Goal: Communication & Community: Answer question/provide support

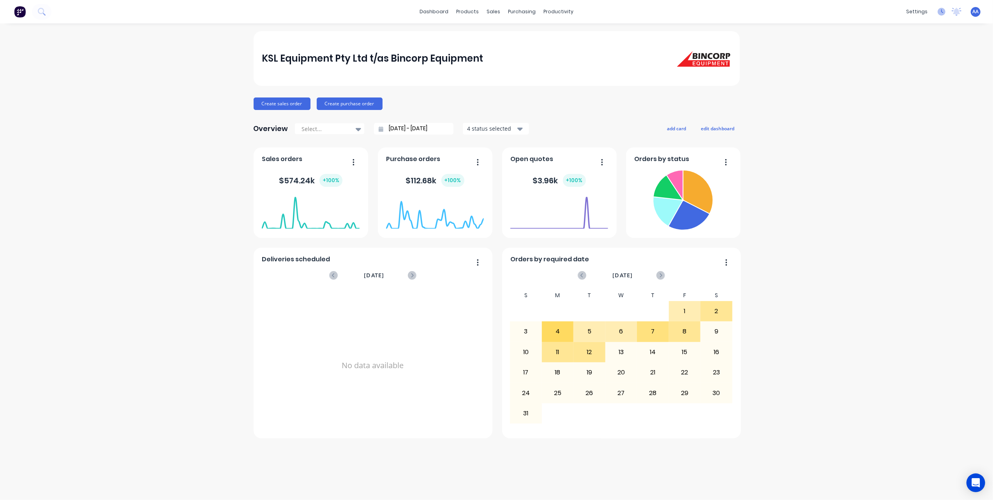
click at [939, 11] on icon at bounding box center [942, 12] width 8 height 8
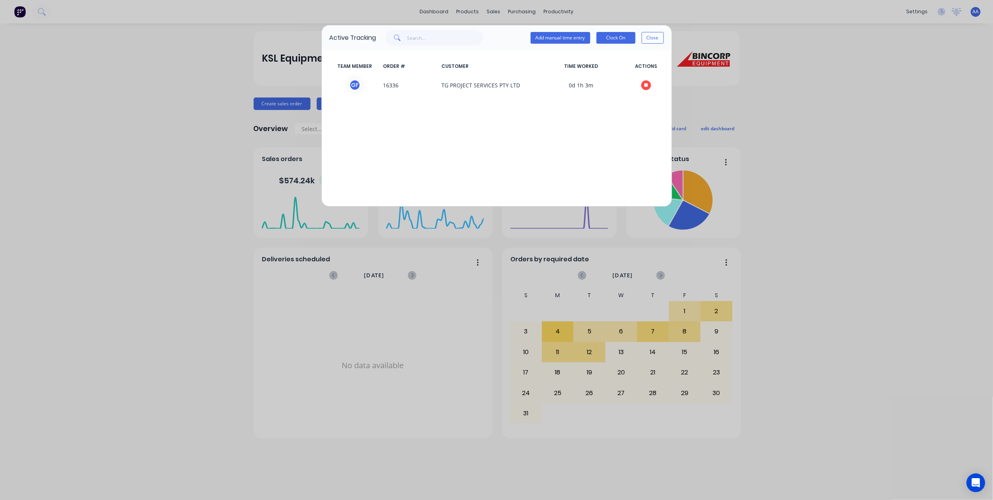
click at [652, 38] on button "Close" at bounding box center [653, 38] width 22 height 12
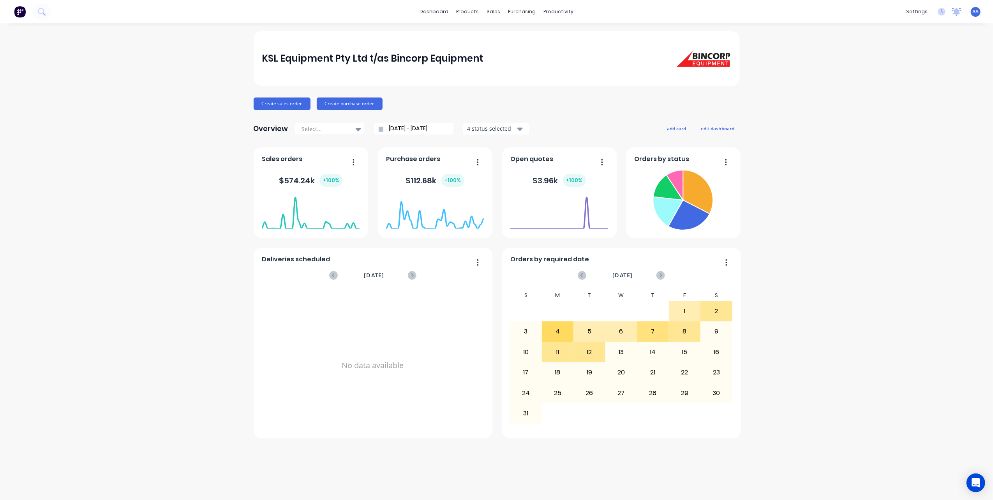
click at [959, 12] on icon at bounding box center [957, 11] width 7 height 6
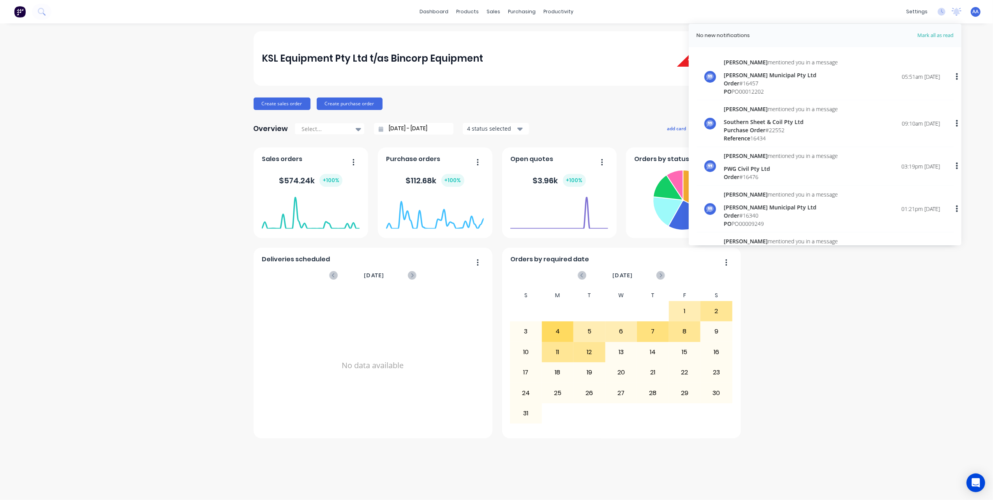
click at [815, 81] on div "[PERSON_NAME] mentioned you in a message [PERSON_NAME] Municipal Pty Ltd Order …" at bounding box center [832, 76] width 216 height 37
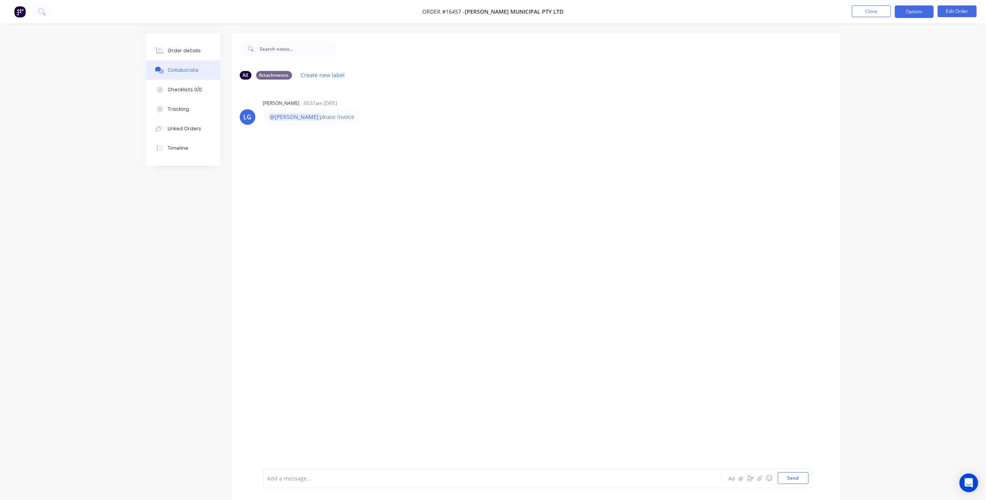
click at [925, 12] on button "Options" at bounding box center [913, 11] width 39 height 12
click at [878, 47] on div "Invoice" at bounding box center [891, 47] width 72 height 11
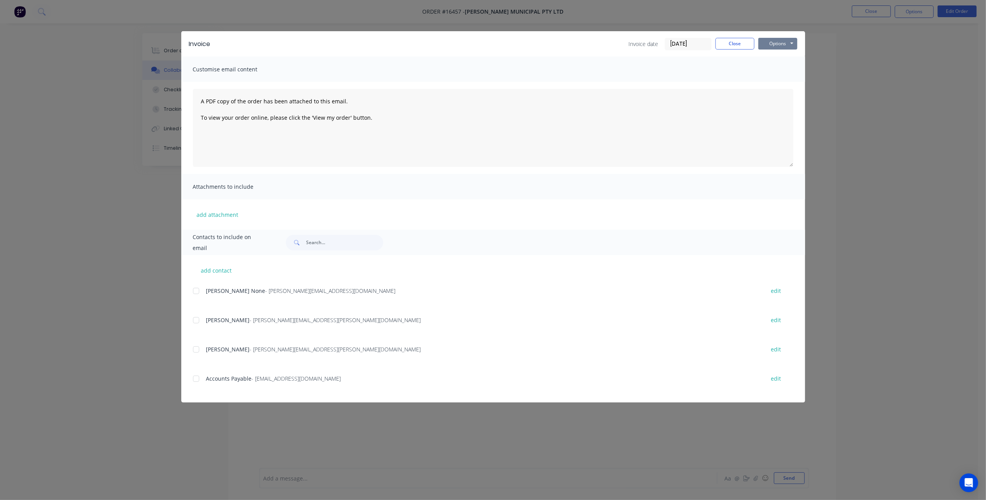
click at [783, 42] on button "Options" at bounding box center [777, 44] width 39 height 12
click at [778, 66] on button "Print" at bounding box center [783, 70] width 50 height 13
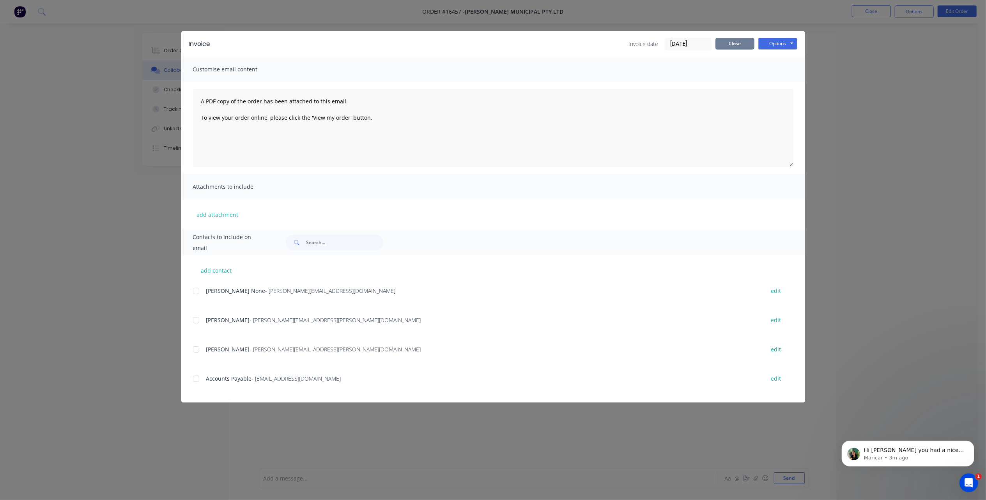
click at [737, 44] on button "Close" at bounding box center [734, 44] width 39 height 12
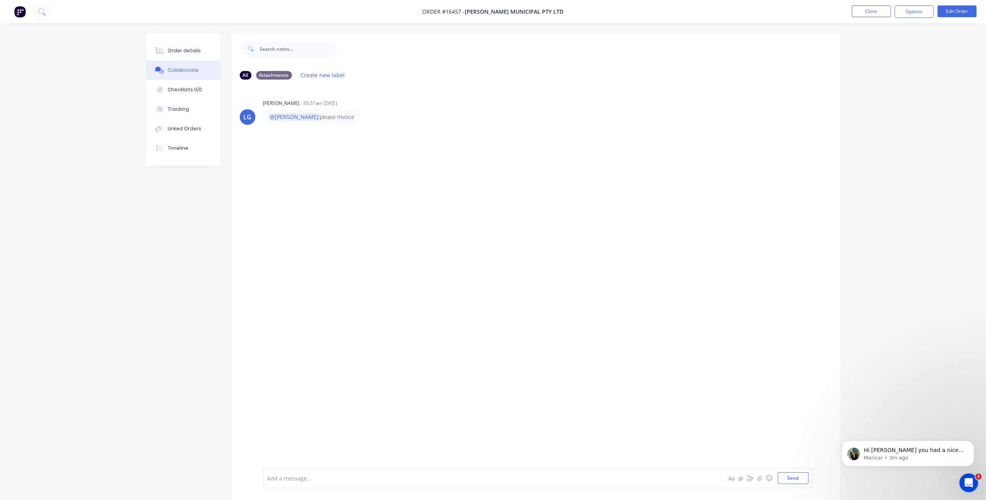
click at [973, 481] on icon "Open Intercom Messenger" at bounding box center [968, 482] width 13 height 13
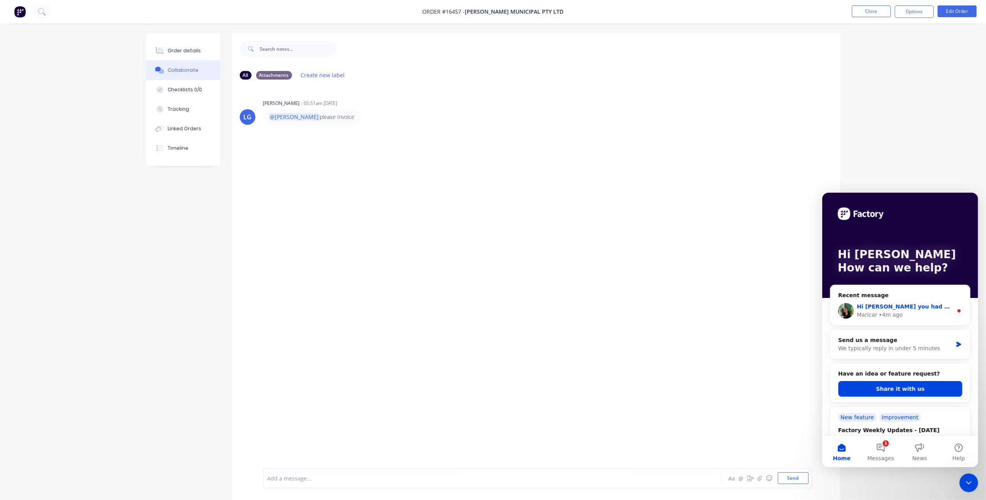
click at [881, 311] on div "• 4m ago" at bounding box center [890, 314] width 24 height 8
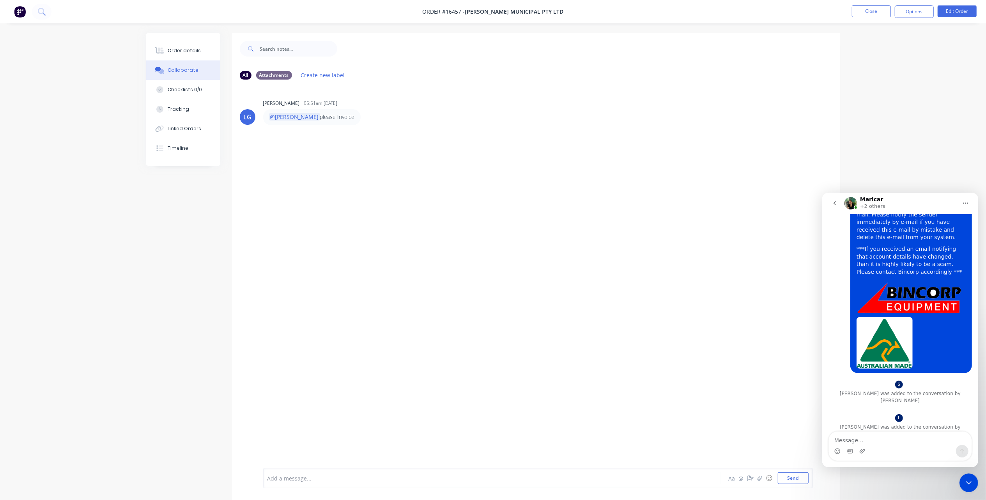
scroll to position [1340, 0]
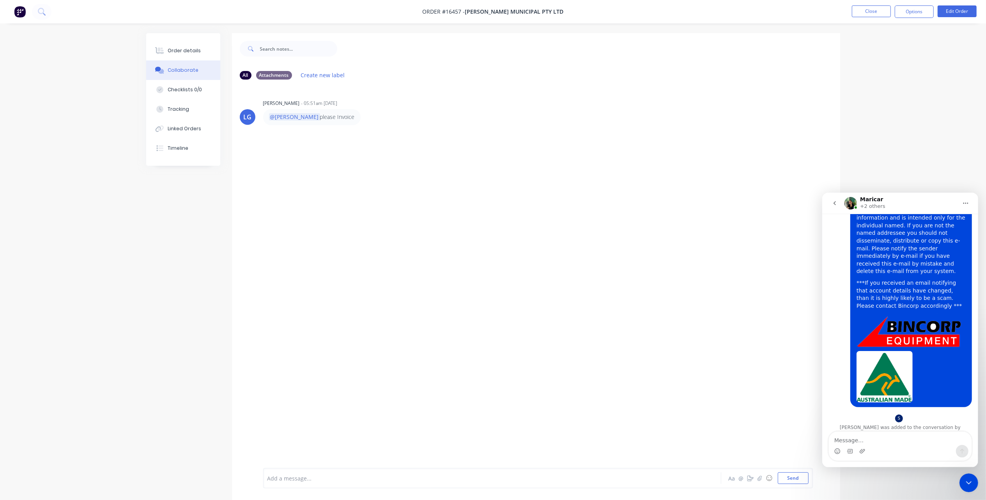
click at [846, 446] on div "Intercom messenger" at bounding box center [849, 450] width 6 height 12
click at [847, 439] on textarea "Message…" at bounding box center [899, 437] width 143 height 13
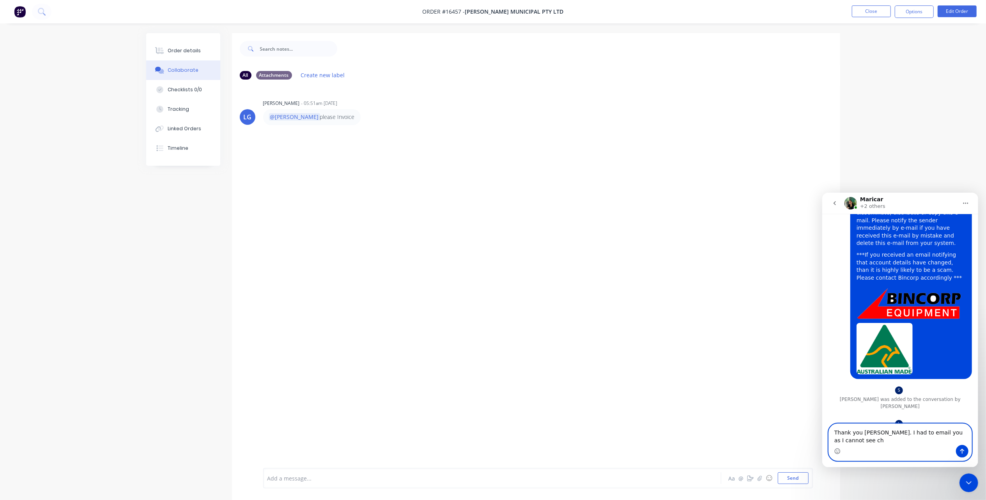
scroll to position [1375, 0]
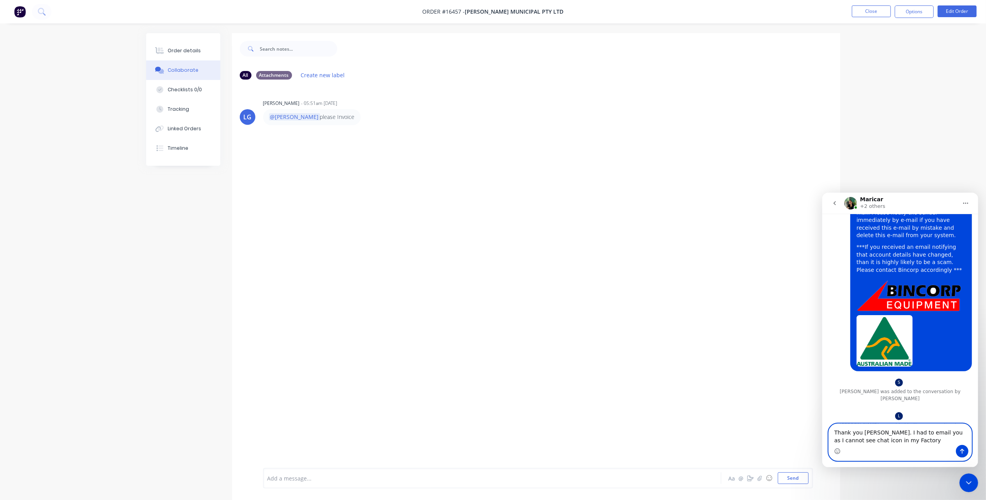
type textarea "Thank you [PERSON_NAME]. I had to email you as I cannot see chat icon in my Fac…"
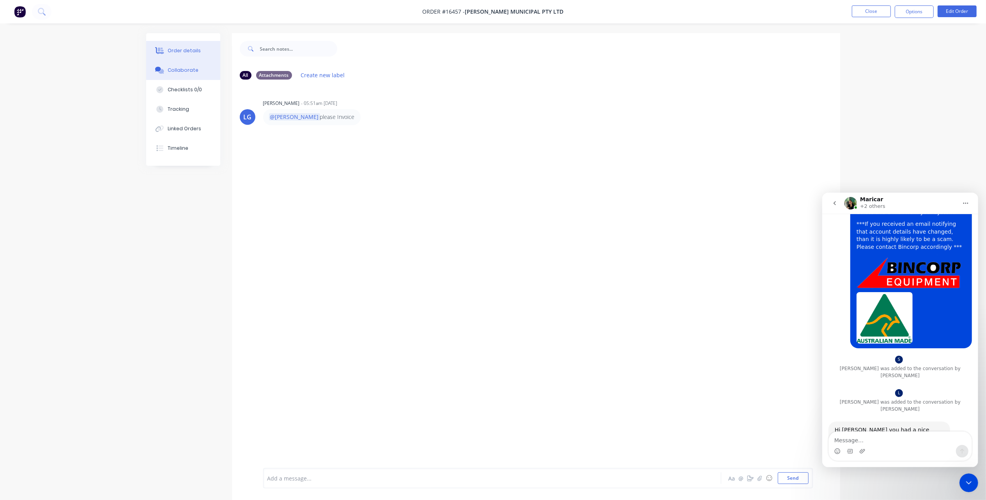
click at [191, 47] on div "Order details" at bounding box center [184, 50] width 33 height 7
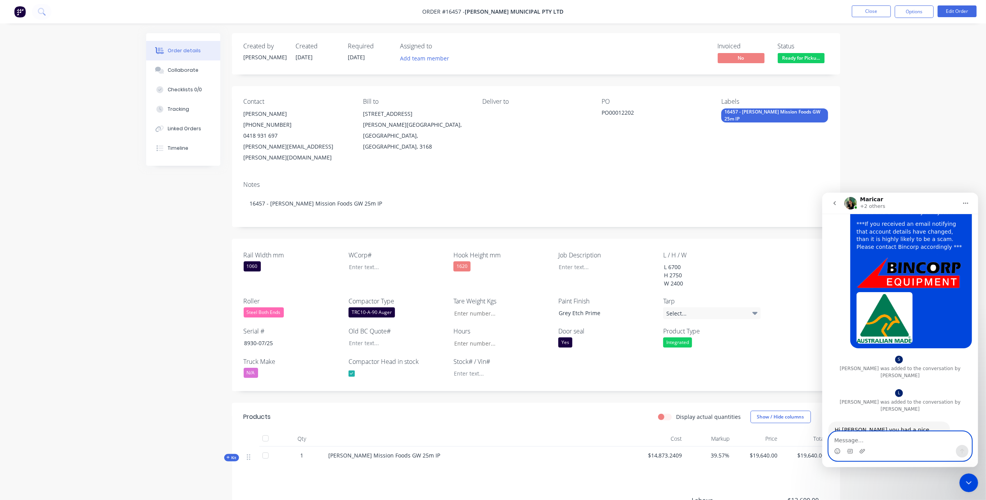
click at [854, 442] on textarea "Message…" at bounding box center [899, 437] width 143 height 13
type textarea "Not sure [PERSON_NAME] to be honest."
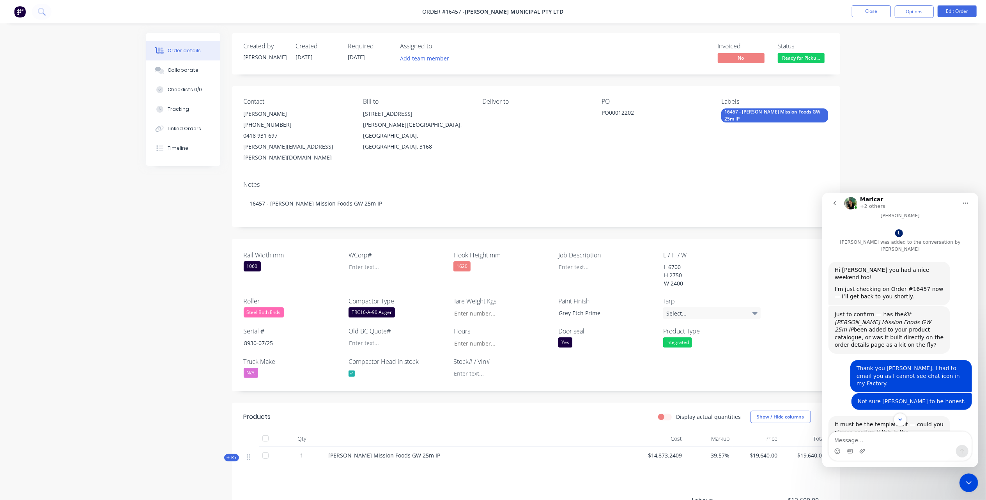
scroll to position [1628, 0]
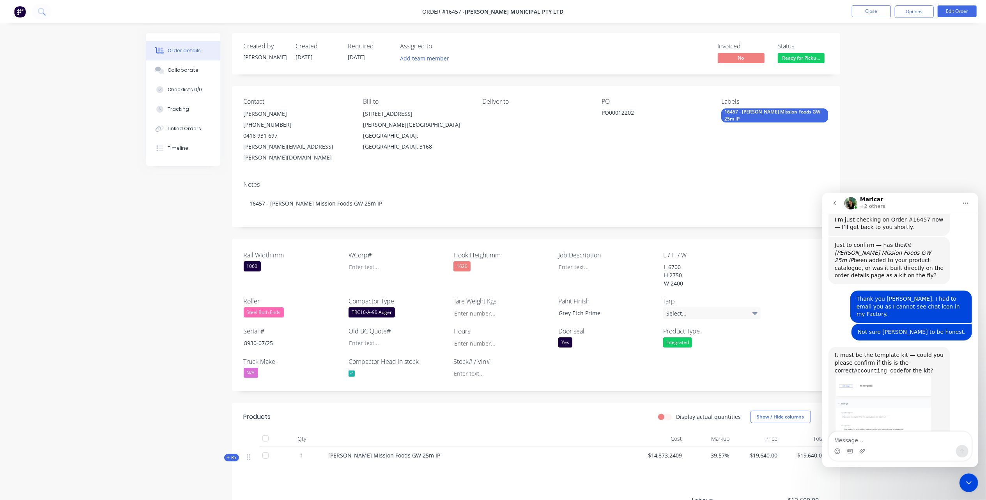
click at [856, 450] on div "Intercom messenger" at bounding box center [899, 450] width 143 height 12
click at [859, 451] on icon "Upload attachment" at bounding box center [862, 450] width 6 height 6
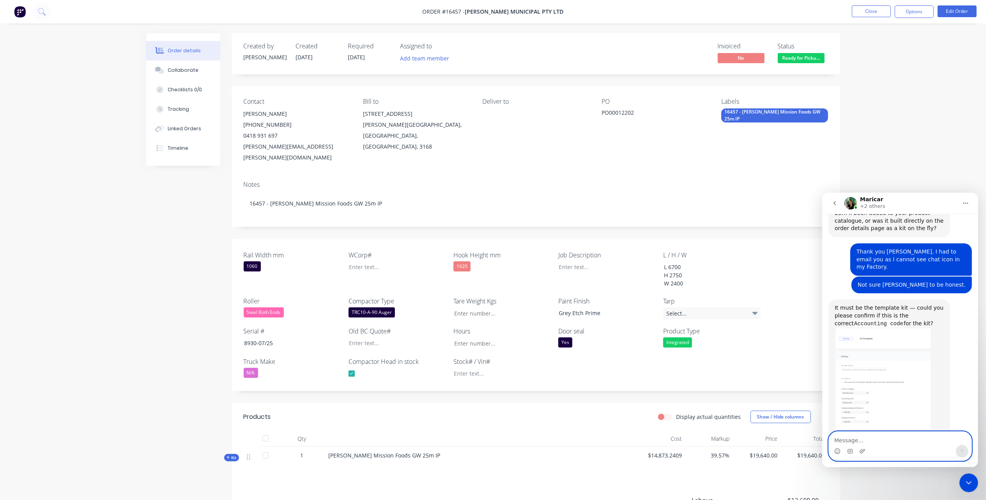
scroll to position [1700, 0]
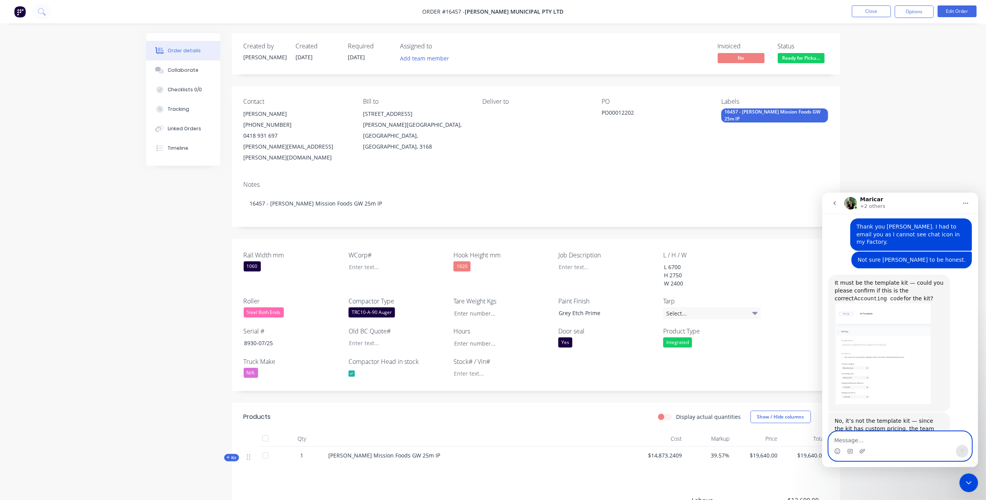
click at [871, 439] on textarea "Message…" at bounding box center [899, 437] width 143 height 13
type textarea "Hi [PERSON_NAME], please see attached factory_item."
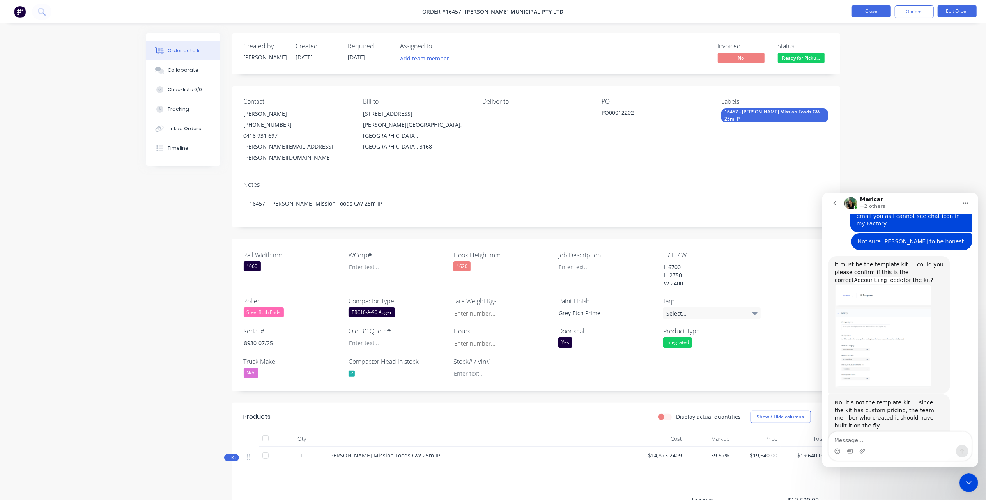
click at [875, 7] on button "Close" at bounding box center [871, 11] width 39 height 12
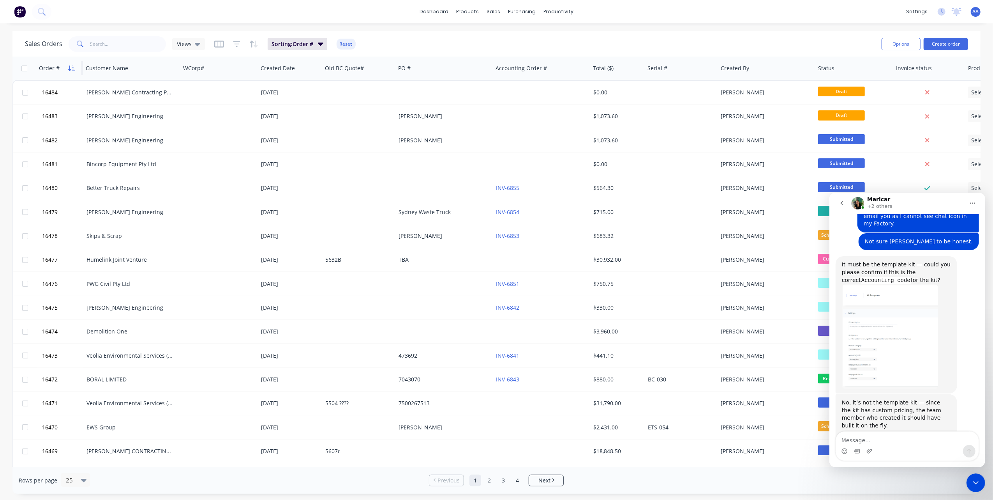
click at [69, 69] on icon "button" at bounding box center [71, 68] width 7 height 6
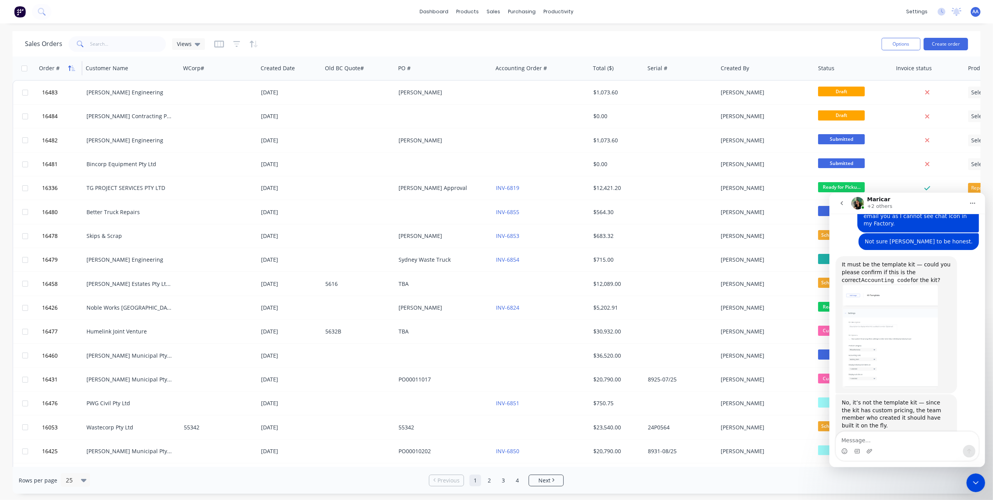
click at [67, 67] on button "button" at bounding box center [72, 68] width 12 height 12
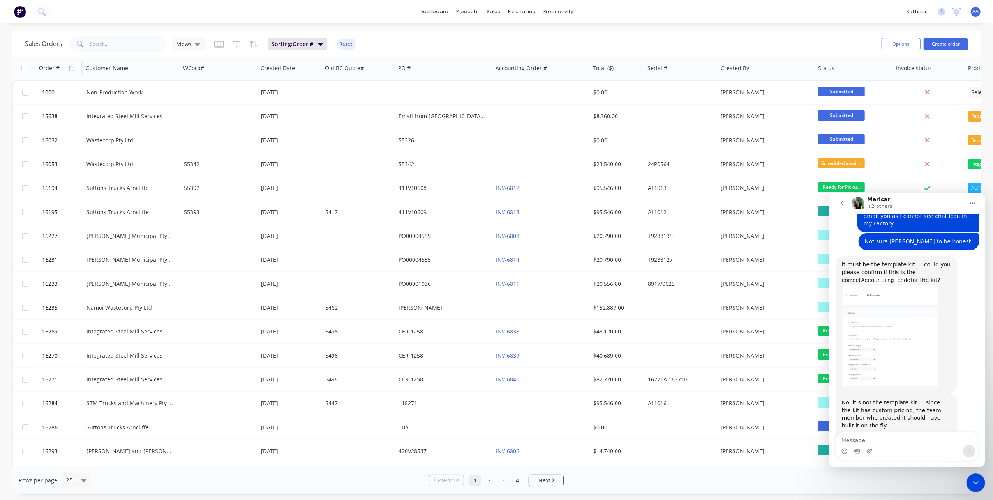
click at [67, 67] on button "button" at bounding box center [72, 68] width 12 height 12
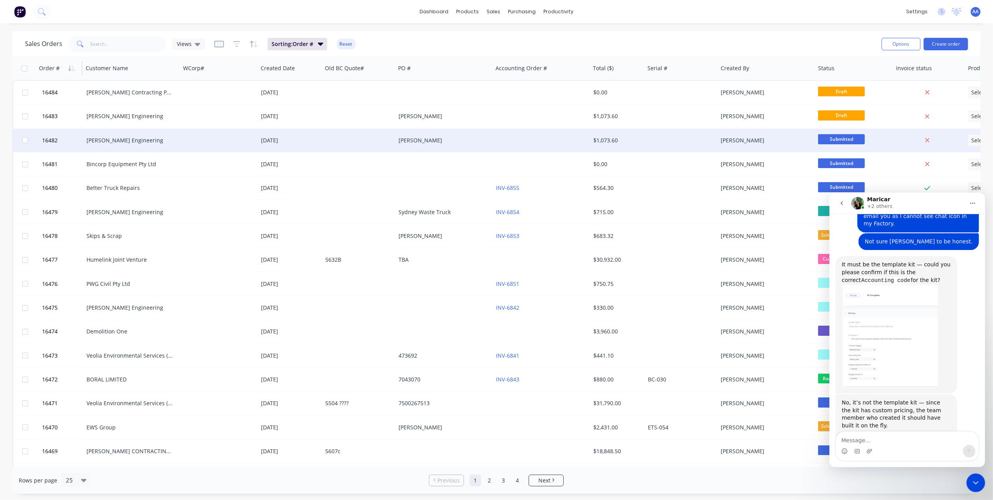
click at [108, 136] on div "[PERSON_NAME] Engineering" at bounding box center [131, 140] width 97 height 23
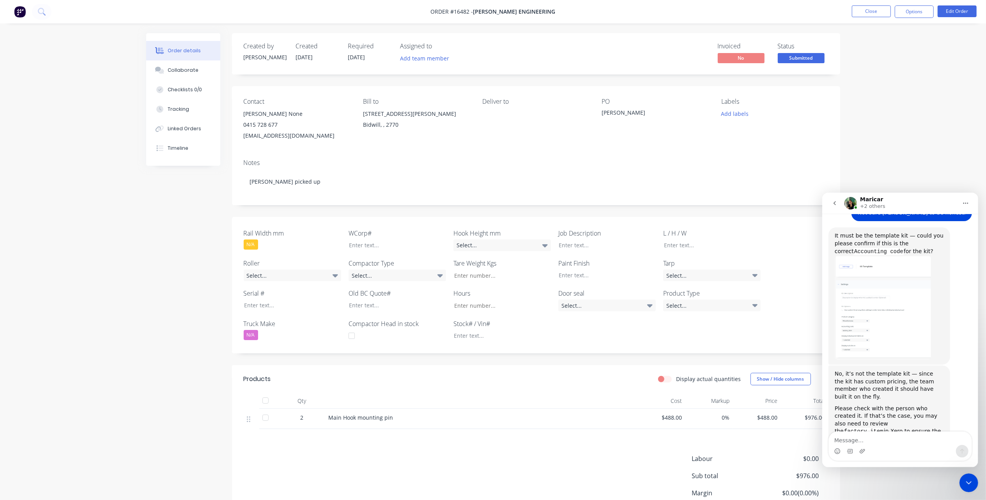
scroll to position [1748, 0]
click at [967, 484] on icon "Close Intercom Messenger" at bounding box center [967, 481] width 9 height 9
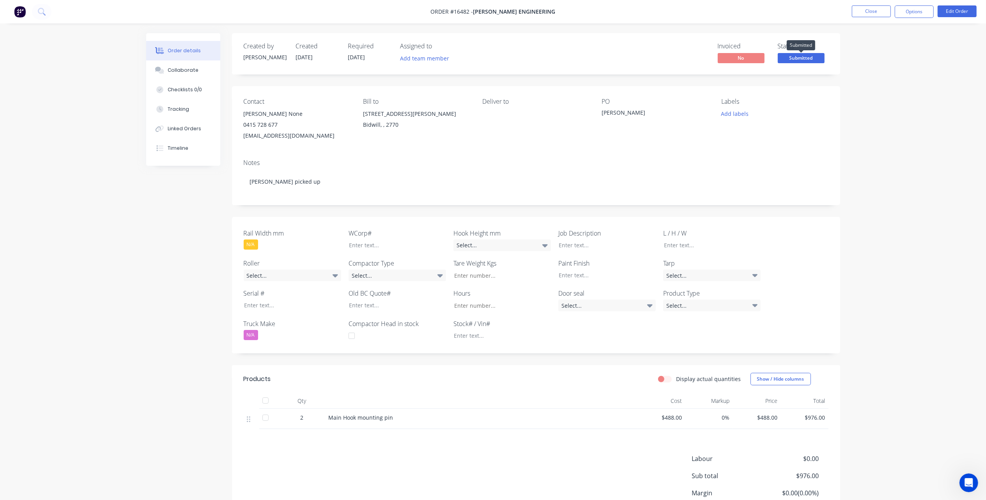
click at [814, 55] on span "Submitted" at bounding box center [801, 58] width 47 height 10
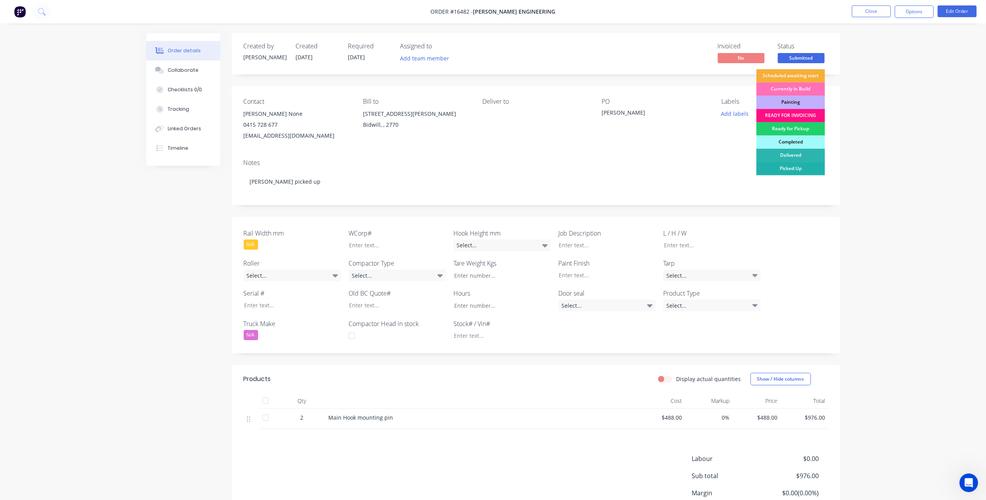
click at [800, 168] on div "Picked Up" at bounding box center [790, 168] width 69 height 13
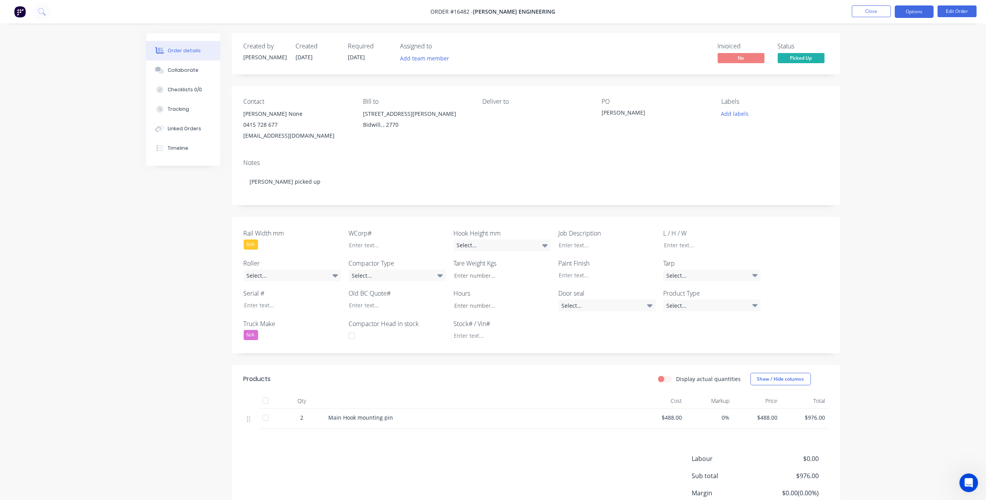
click at [916, 10] on button "Options" at bounding box center [913, 11] width 39 height 12
click at [875, 48] on div "Invoice" at bounding box center [891, 47] width 72 height 11
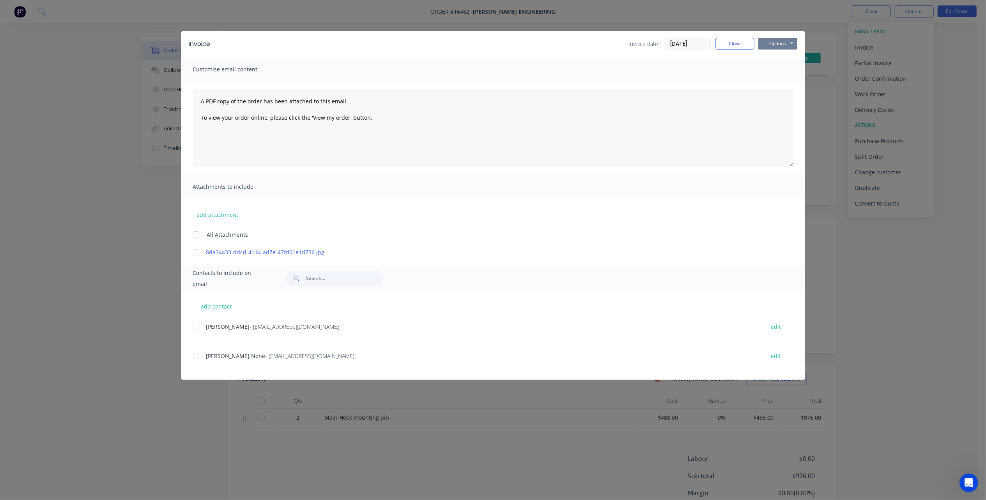
click at [786, 44] on button "Options" at bounding box center [777, 44] width 39 height 12
click at [784, 73] on button "Print" at bounding box center [783, 70] width 50 height 13
click at [737, 39] on button "Close" at bounding box center [734, 44] width 39 height 12
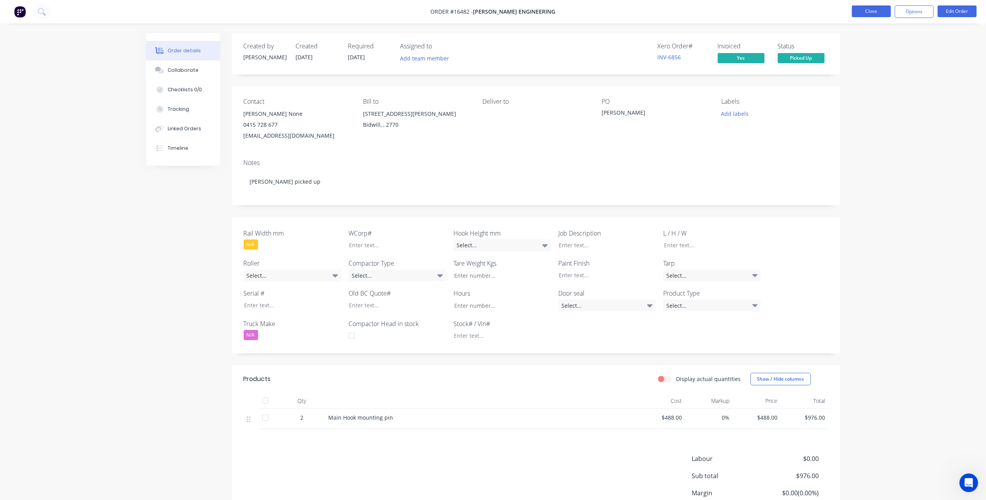
click at [880, 5] on button "Close" at bounding box center [871, 11] width 39 height 12
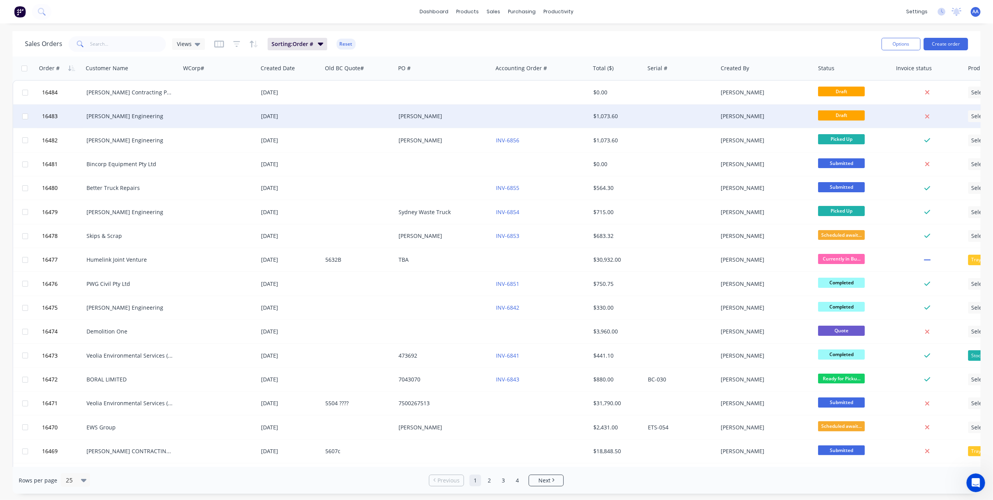
click at [125, 116] on div "[PERSON_NAME] Engineering" at bounding box center [130, 116] width 87 height 8
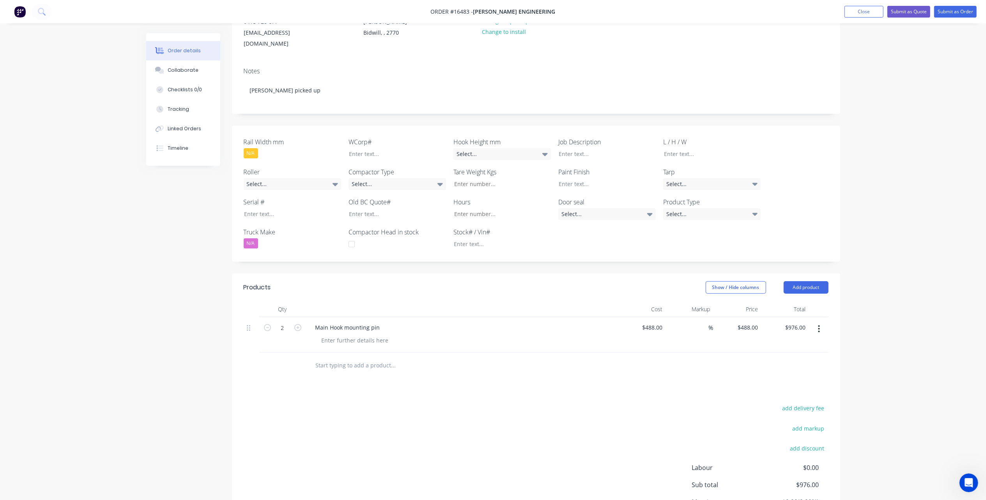
scroll to position [1718, 0]
drag, startPoint x: 959, startPoint y: 11, endPoint x: 707, endPoint y: 87, distance: 263.0
click at [959, 11] on button "Submit as Order" at bounding box center [955, 12] width 42 height 12
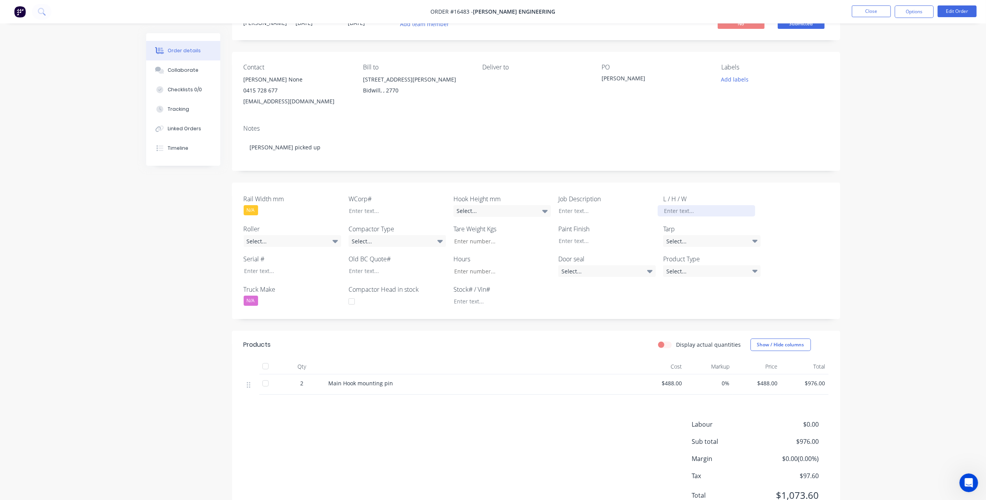
scroll to position [0, 0]
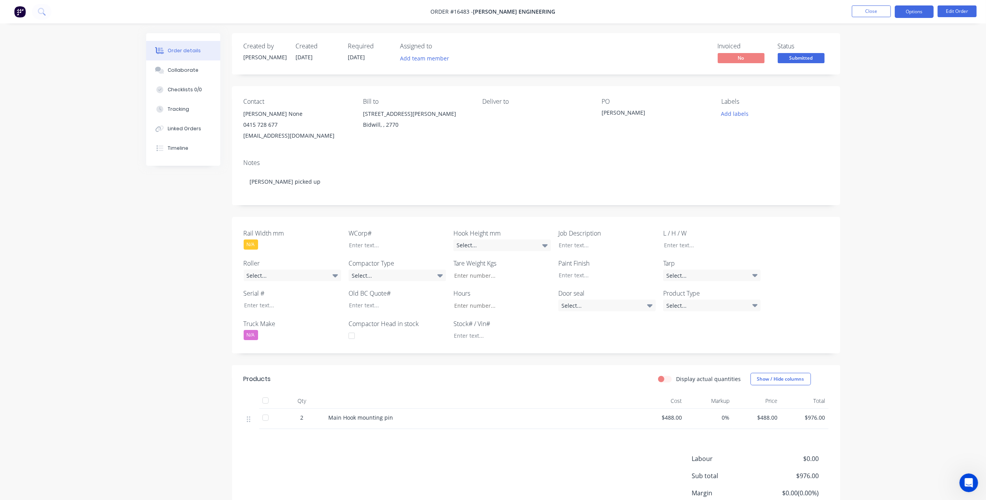
click at [914, 11] on button "Options" at bounding box center [913, 11] width 39 height 12
click at [880, 49] on div "Invoice" at bounding box center [891, 47] width 72 height 11
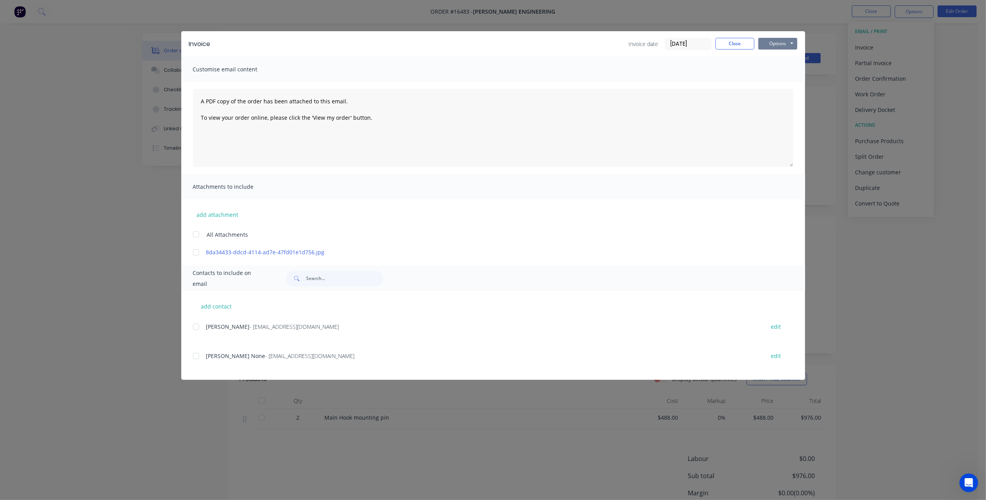
click at [783, 41] on button "Options" at bounding box center [777, 44] width 39 height 12
click at [778, 72] on button "Print" at bounding box center [783, 70] width 50 height 13
click at [733, 49] on button "Close" at bounding box center [734, 44] width 39 height 12
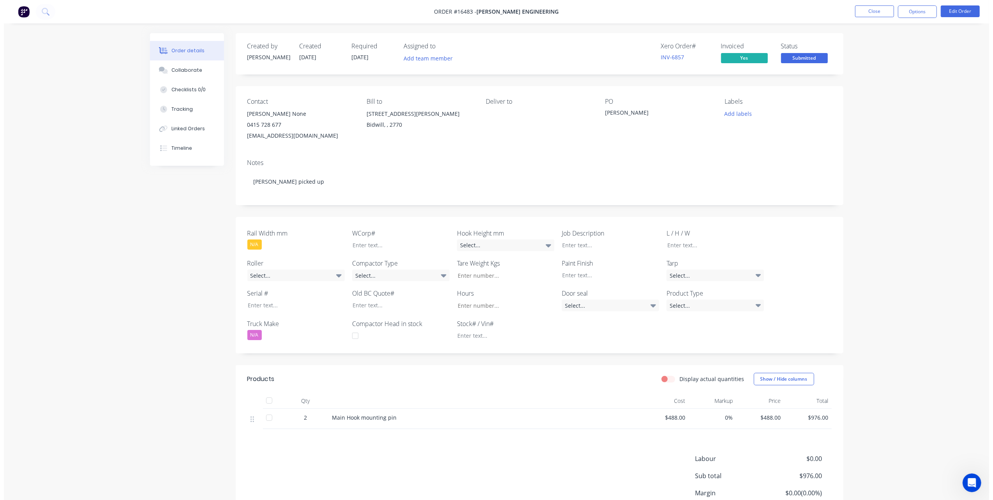
scroll to position [1748, 0]
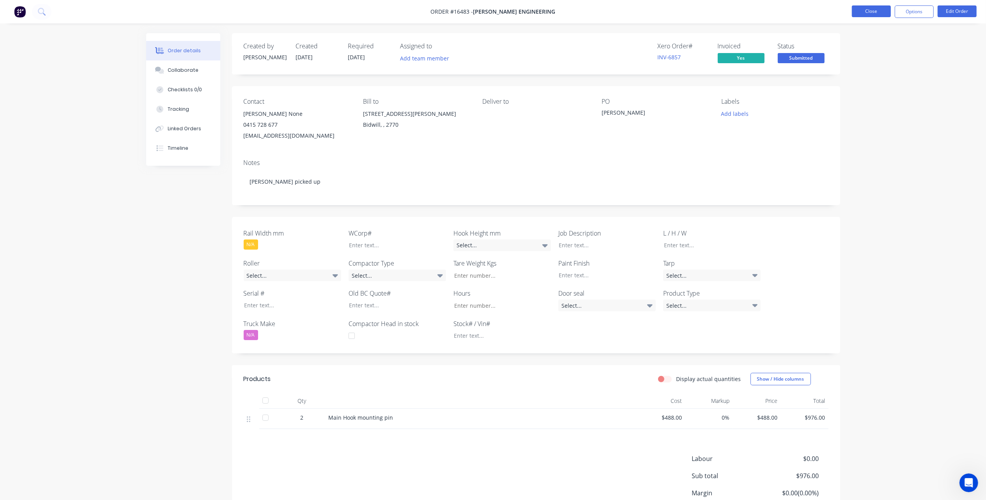
click at [866, 11] on button "Close" at bounding box center [871, 11] width 39 height 12
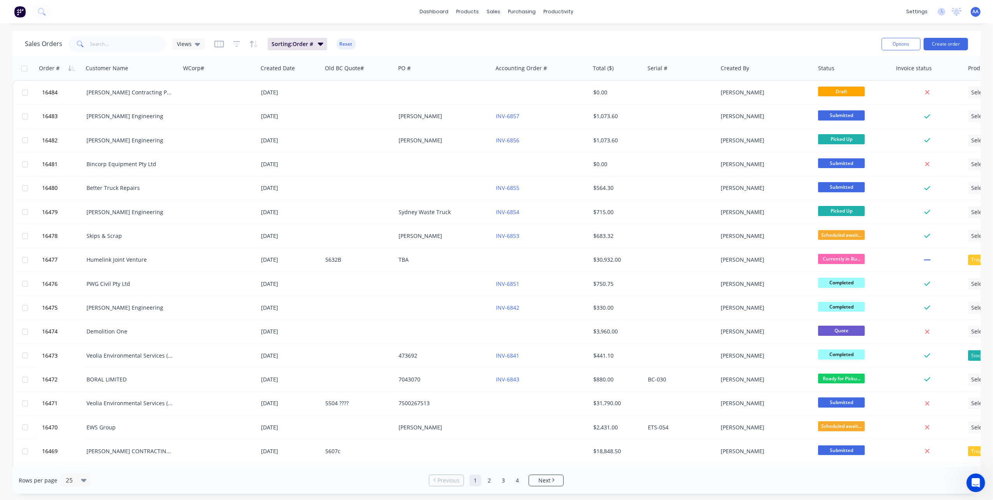
scroll to position [1718, 0]
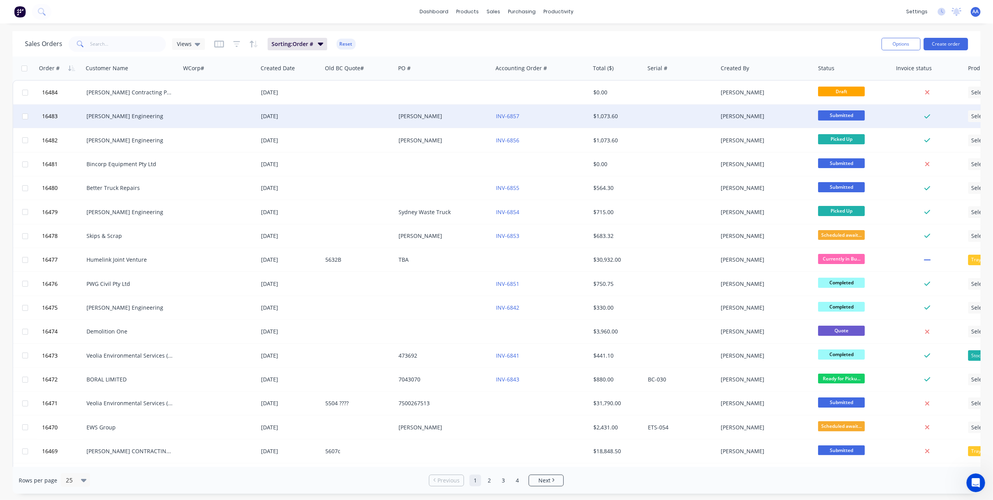
click at [838, 113] on span "Submitted" at bounding box center [841, 115] width 47 height 10
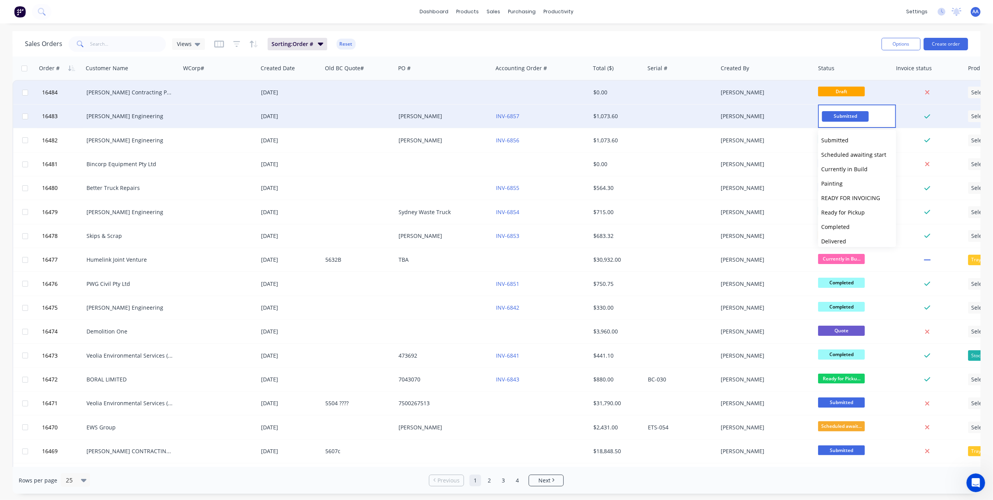
click at [847, 212] on span "Ready for Pickup" at bounding box center [844, 212] width 44 height 7
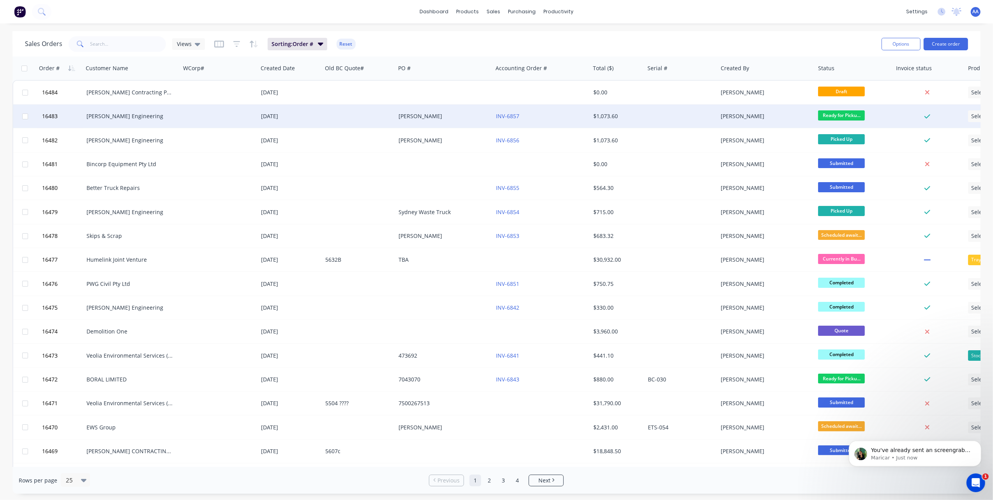
scroll to position [1789, 0]
click at [921, 452] on p "You've already sent an screengrab of 230-Bulk Bins [DATE] I'll reference on tha…" at bounding box center [921, 450] width 101 height 8
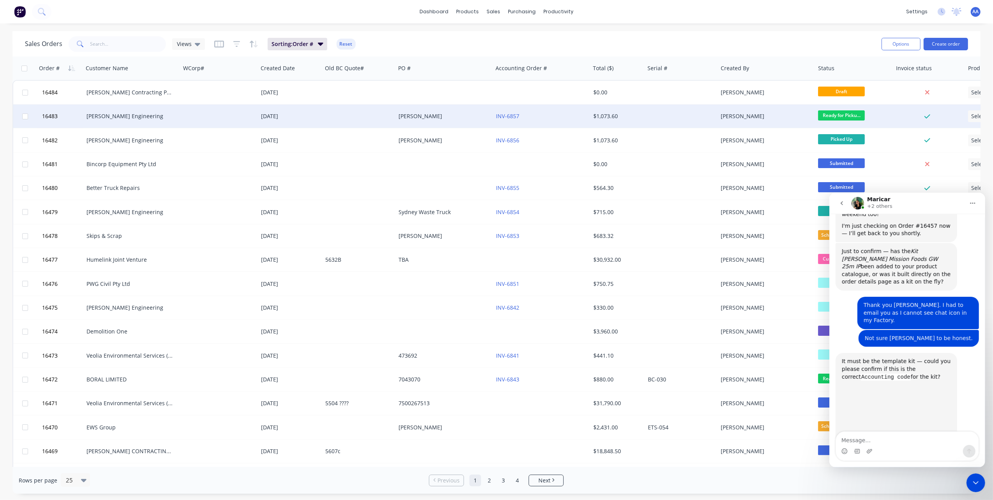
scroll to position [1802, 0]
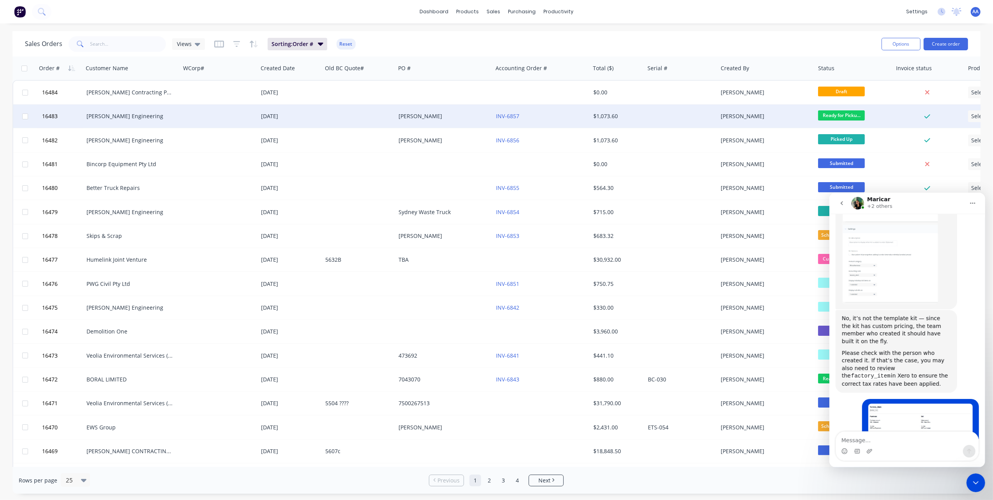
click at [868, 436] on textarea "Message…" at bounding box center [907, 437] width 143 height 13
type textarea "Thank you."
click at [965, 449] on button "Send a message…" at bounding box center [969, 450] width 12 height 12
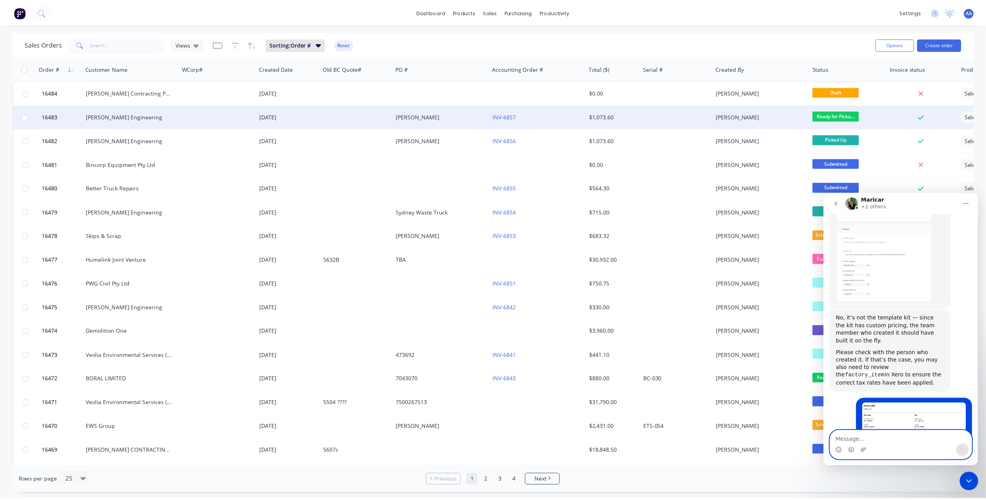
scroll to position [1812, 0]
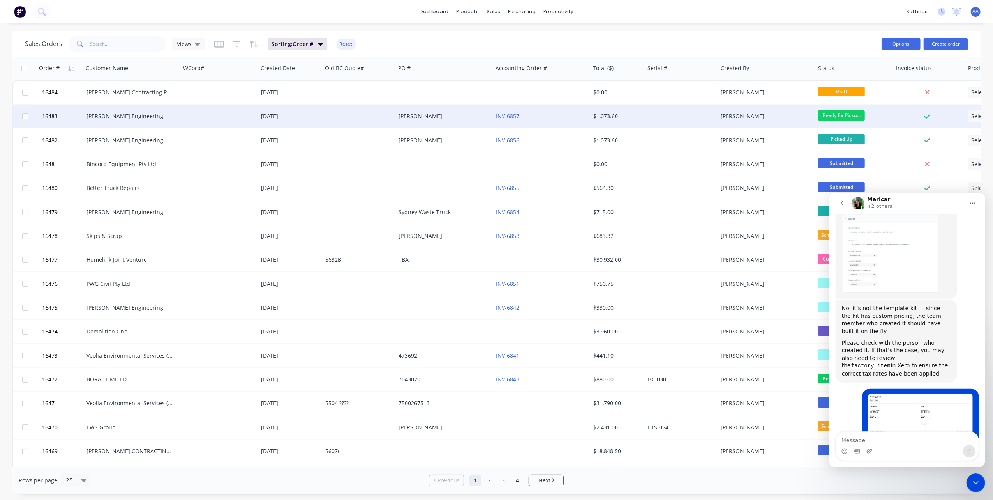
click at [897, 47] on button "Options" at bounding box center [901, 44] width 39 height 12
click at [808, 41] on div "Sales Orders Views Sorting: Order # Reset" at bounding box center [450, 43] width 851 height 19
click at [961, 12] on icon at bounding box center [957, 12] width 10 height 8
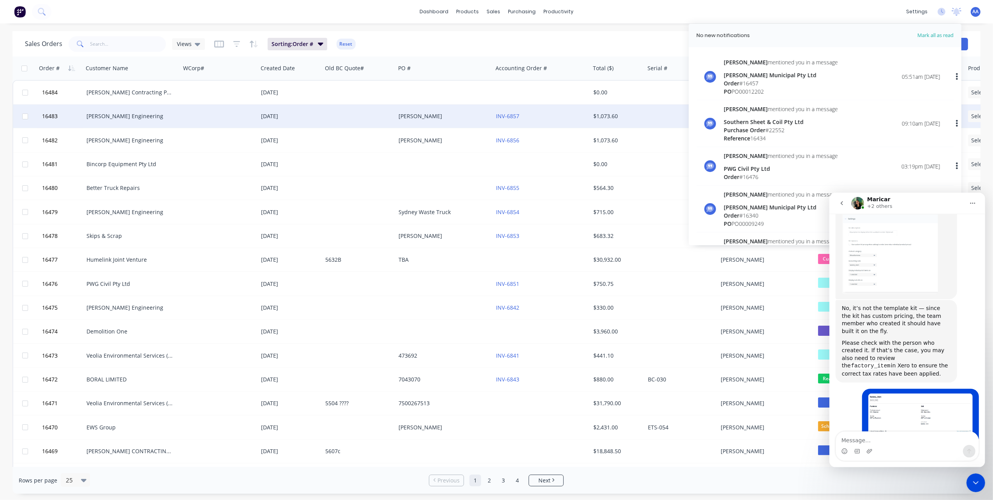
click at [780, 81] on div "Order # 16457" at bounding box center [781, 83] width 114 height 8
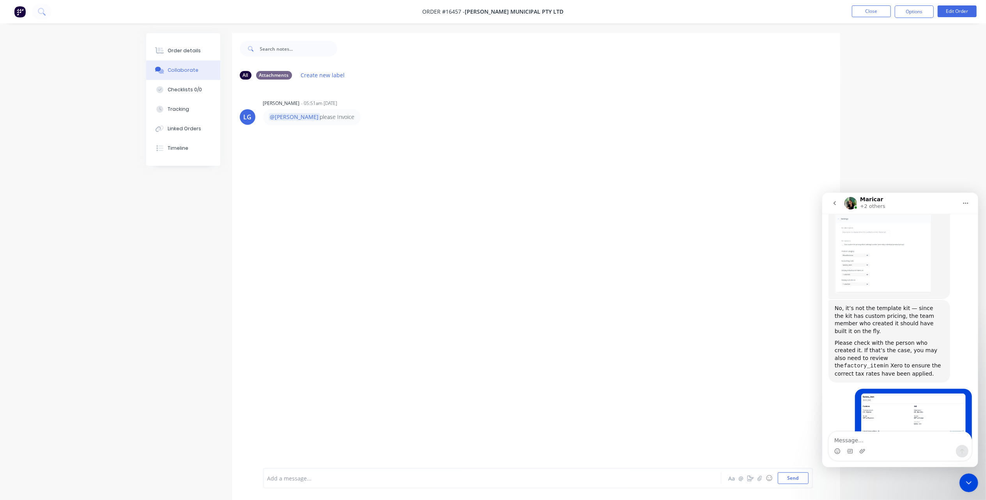
click at [839, 199] on button "go back" at bounding box center [834, 202] width 15 height 15
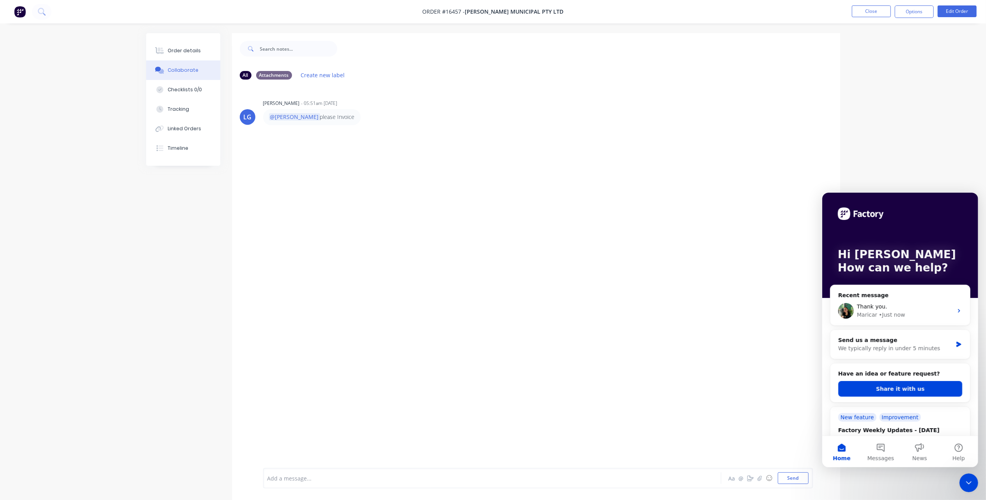
click at [967, 476] on div "Close Intercom Messenger" at bounding box center [968, 482] width 19 height 19
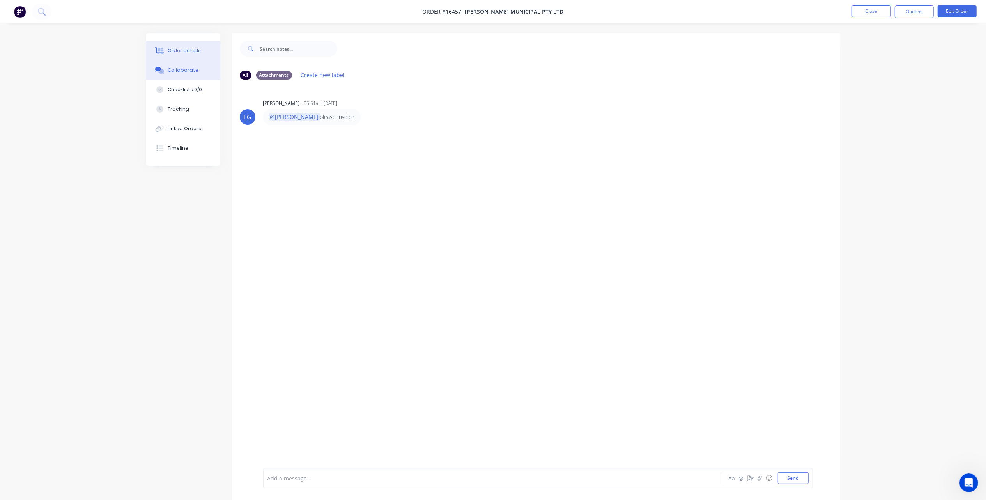
click at [187, 53] on div "Order details" at bounding box center [184, 50] width 33 height 7
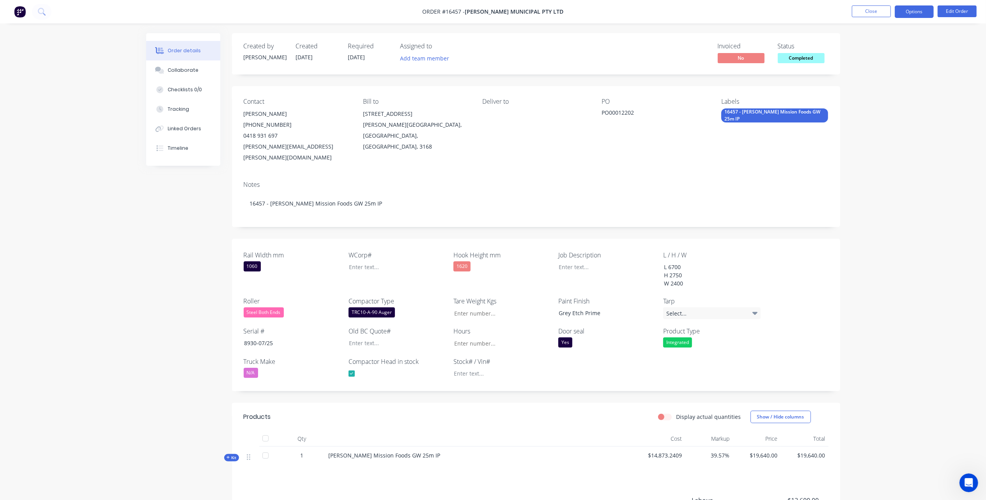
click at [913, 10] on button "Options" at bounding box center [913, 11] width 39 height 12
click at [873, 49] on div "Invoice" at bounding box center [891, 47] width 72 height 11
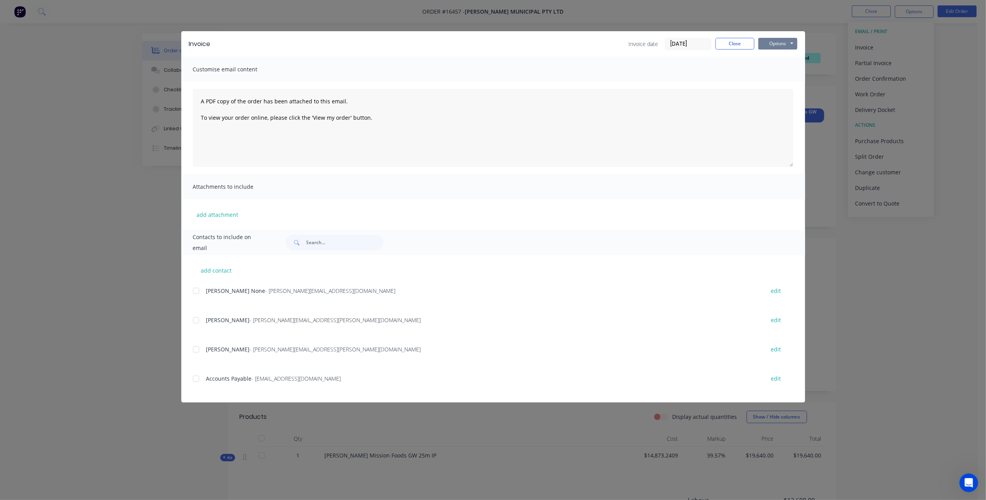
click at [788, 42] on button "Options" at bounding box center [777, 44] width 39 height 12
click at [783, 71] on button "Print" at bounding box center [783, 70] width 50 height 13
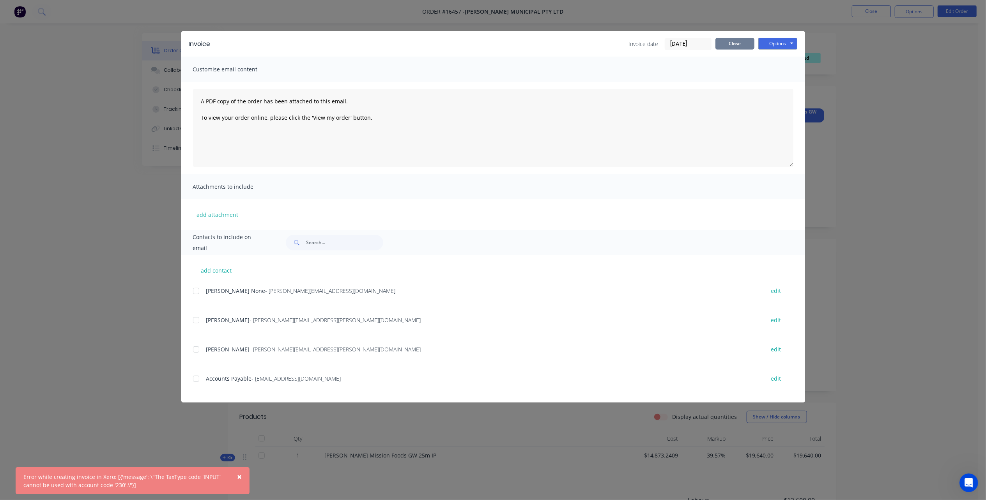
click at [737, 40] on button "Close" at bounding box center [734, 44] width 39 height 12
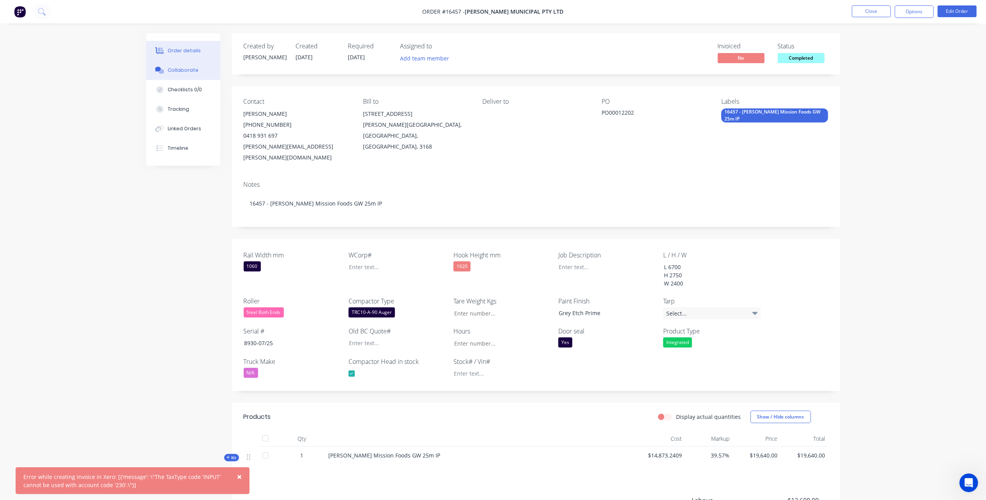
click at [198, 69] on button "Collaborate" at bounding box center [183, 69] width 74 height 19
